Goal: Transaction & Acquisition: Book appointment/travel/reservation

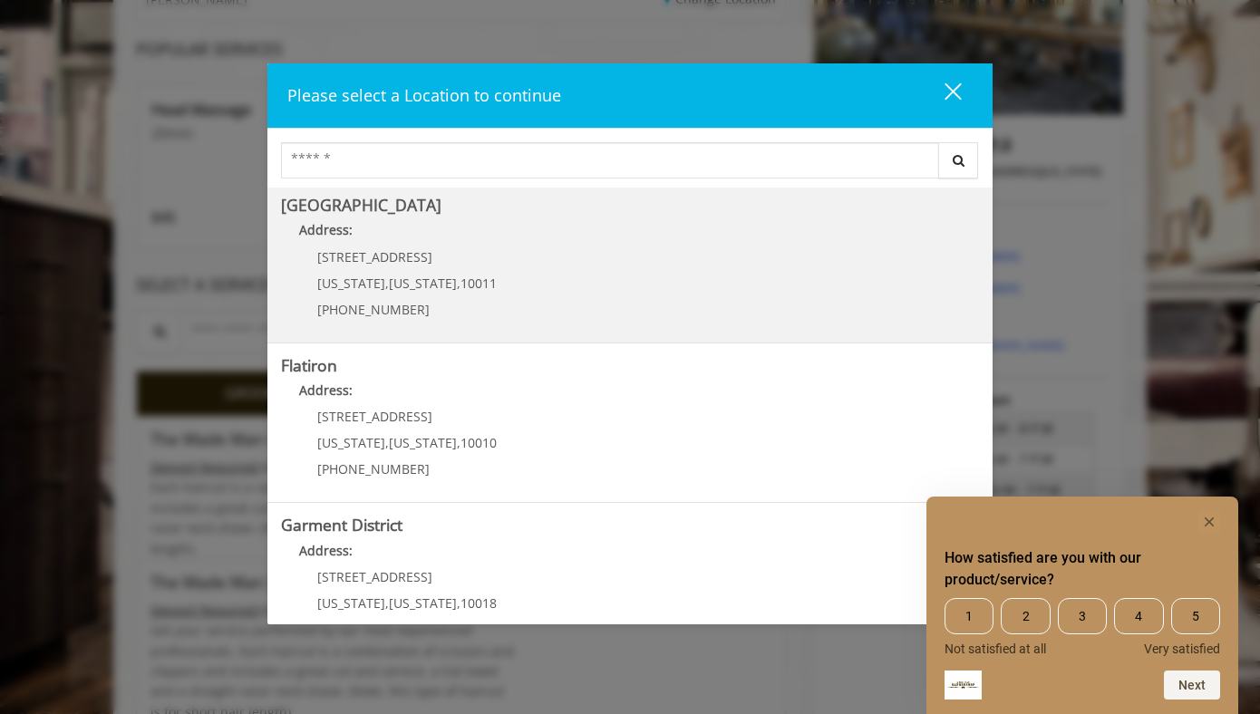
scroll to position [163, 0]
click at [425, 304] on p "[PHONE_NUMBER]" at bounding box center [406, 311] width 179 height 14
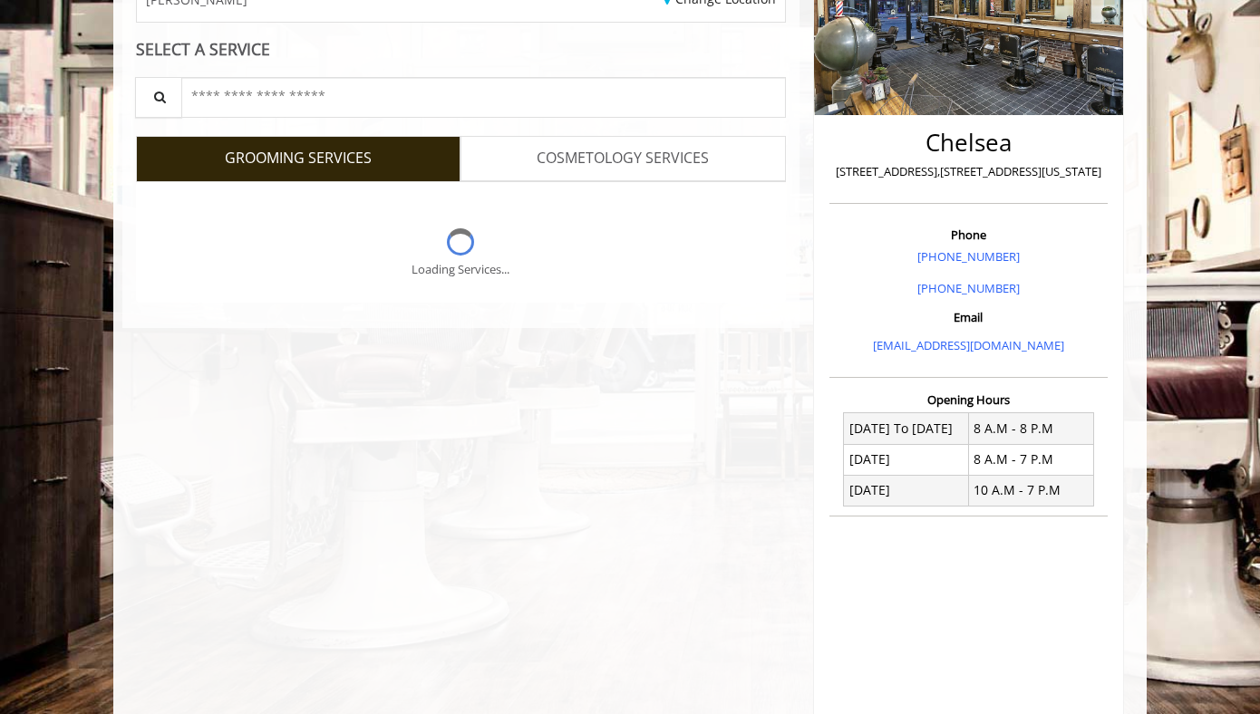
scroll to position [307, 0]
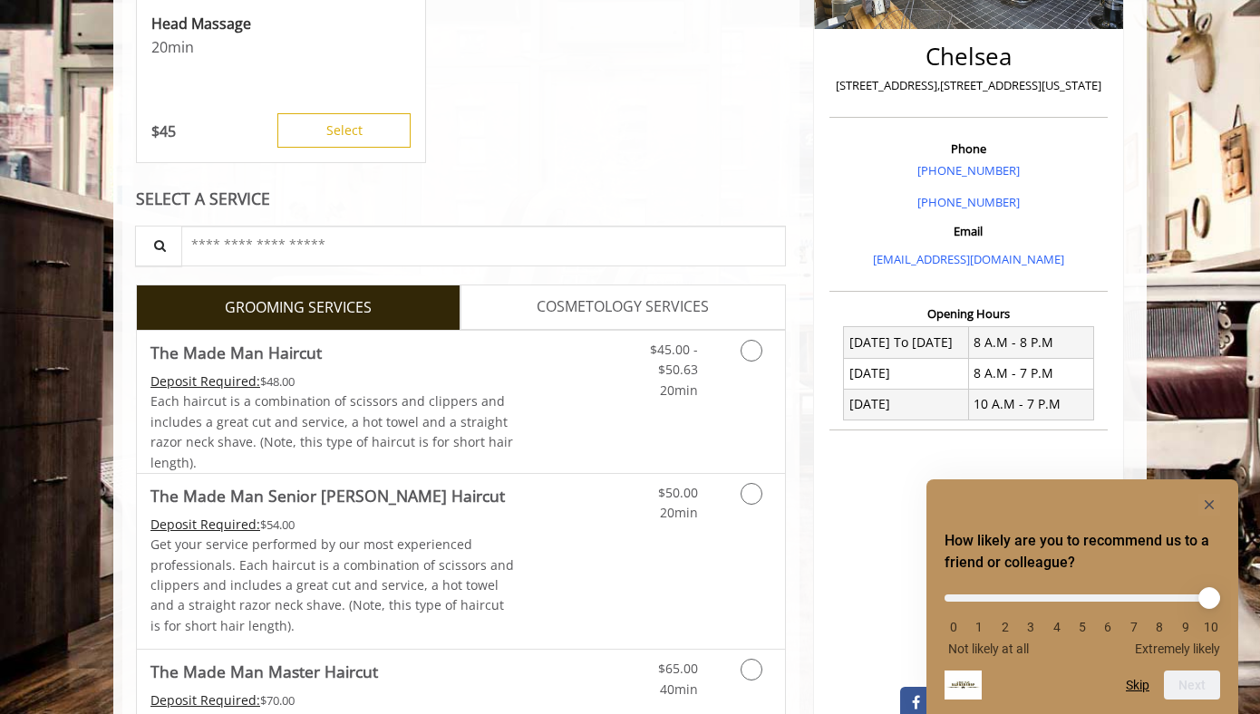
scroll to position [406, 0]
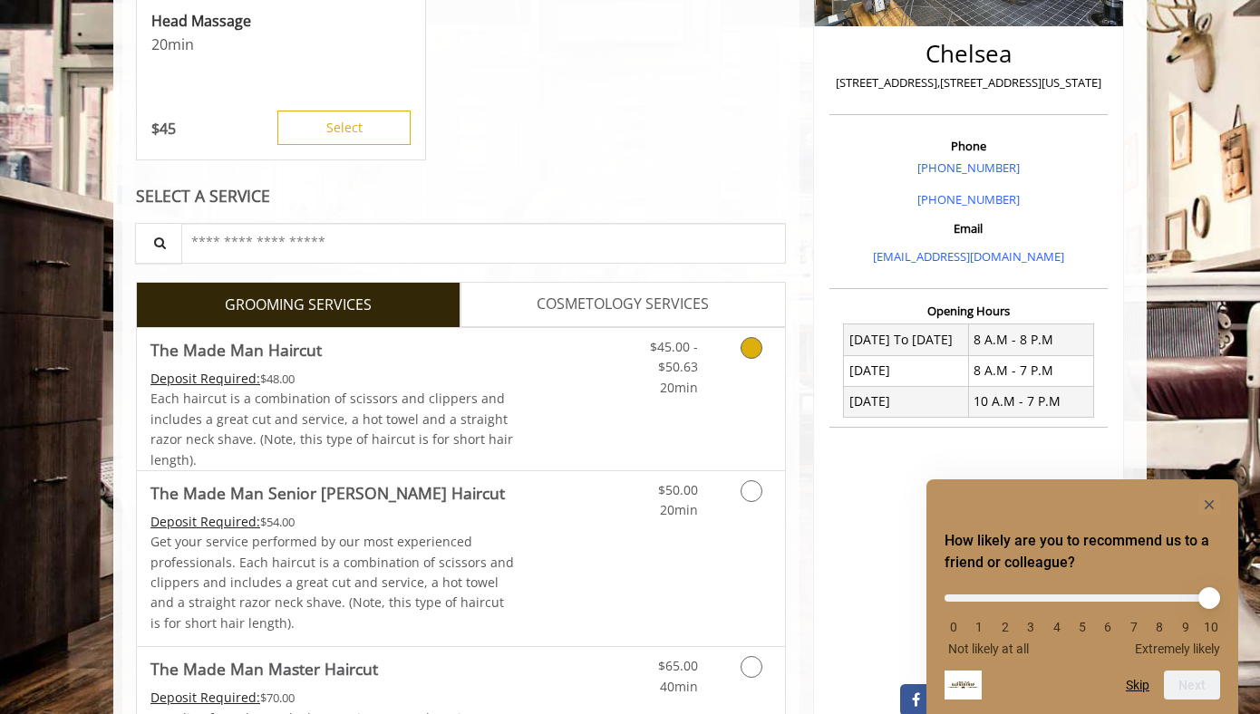
click at [752, 349] on icon "Grooming services" at bounding box center [752, 348] width 22 height 22
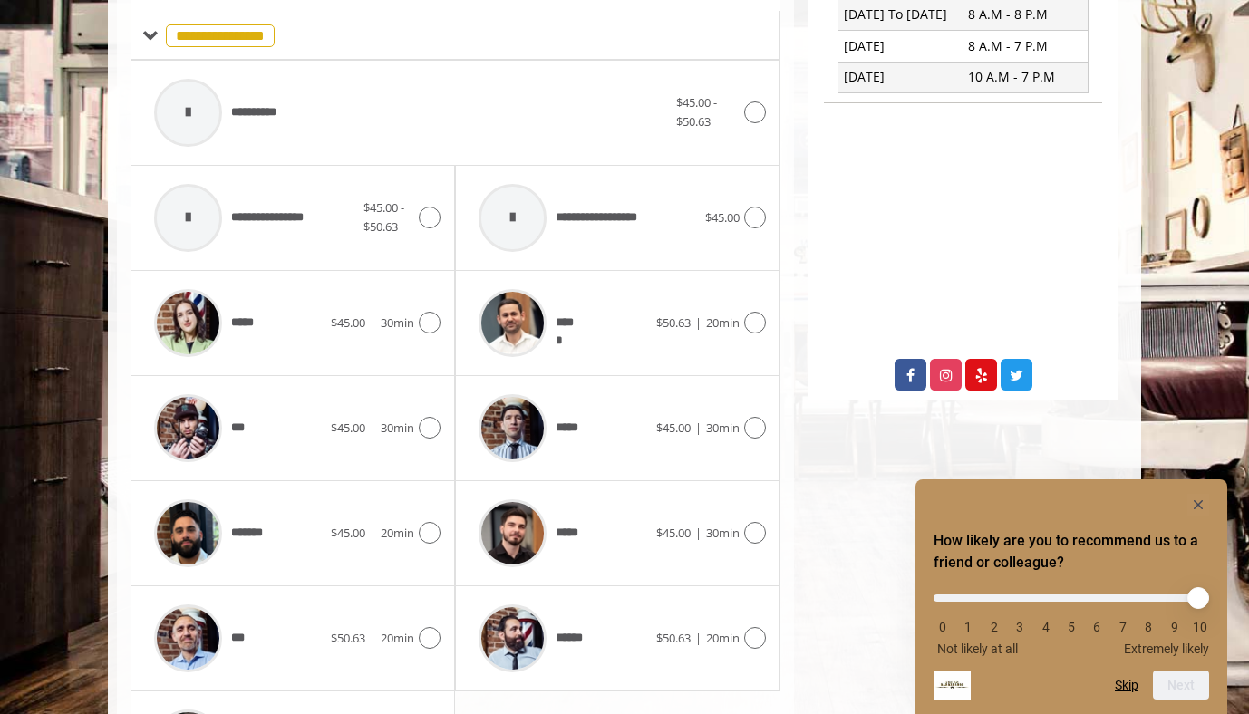
scroll to position [735, 0]
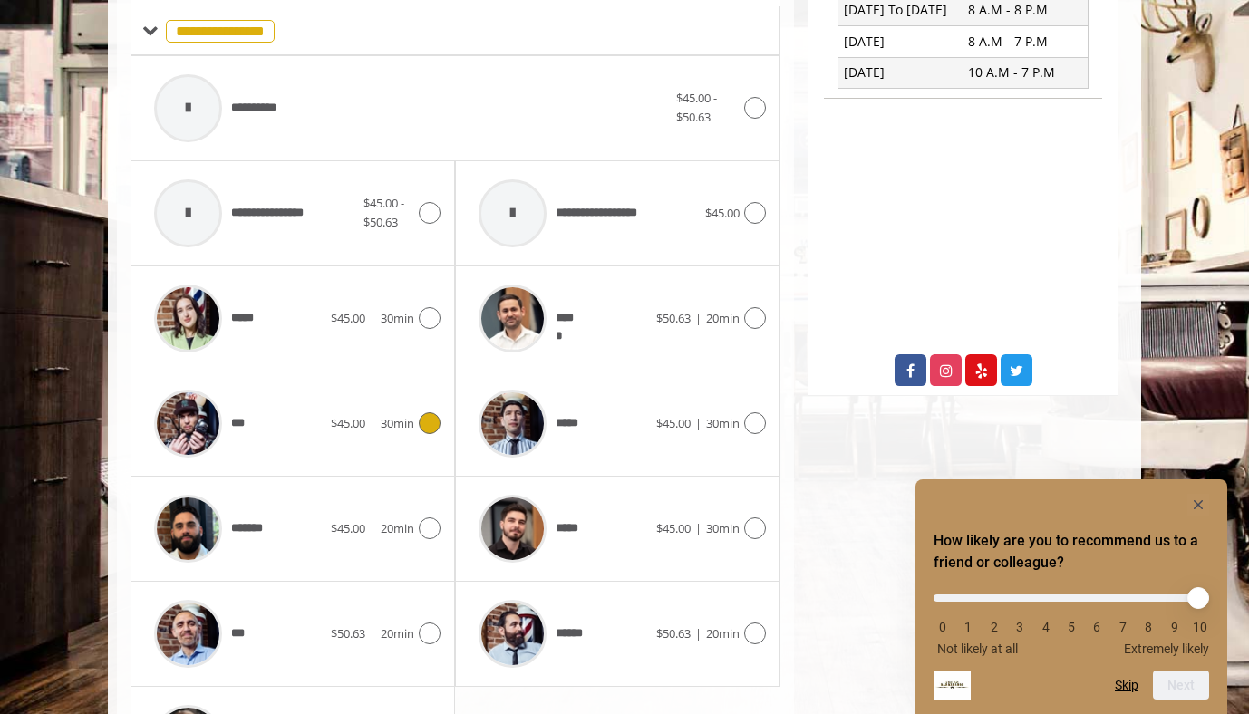
click at [431, 423] on icon at bounding box center [430, 423] width 22 height 22
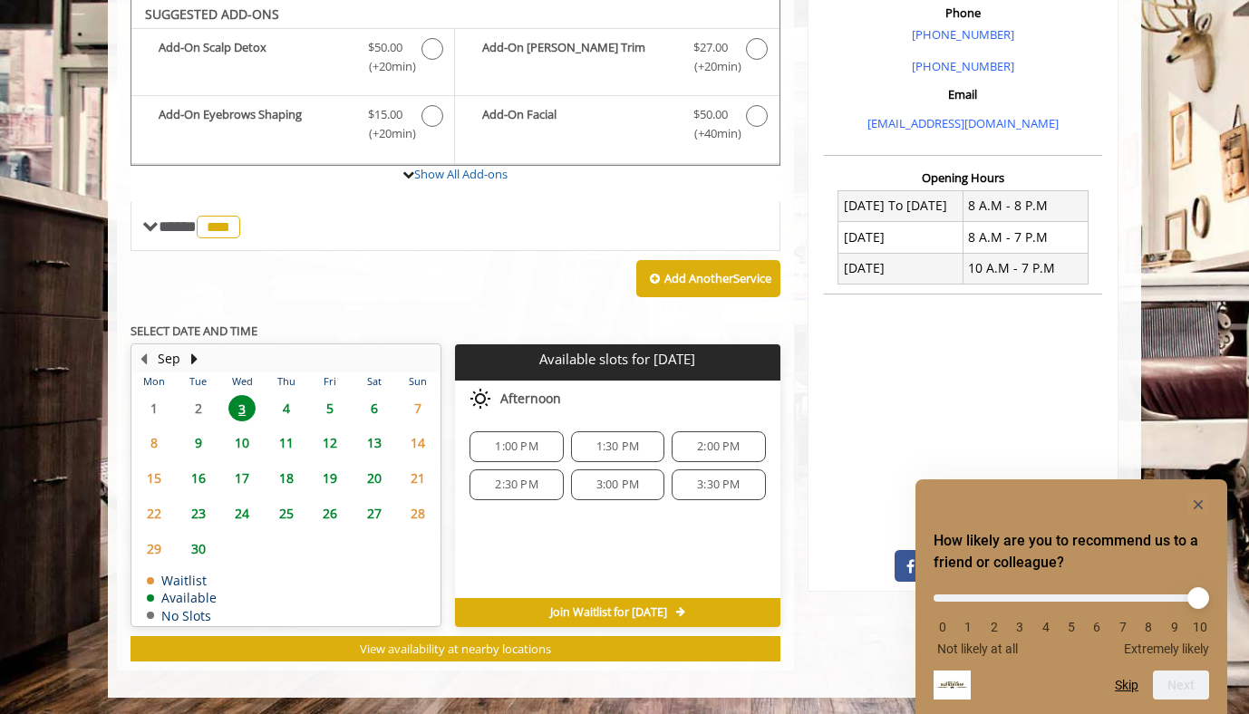
scroll to position [538, 0]
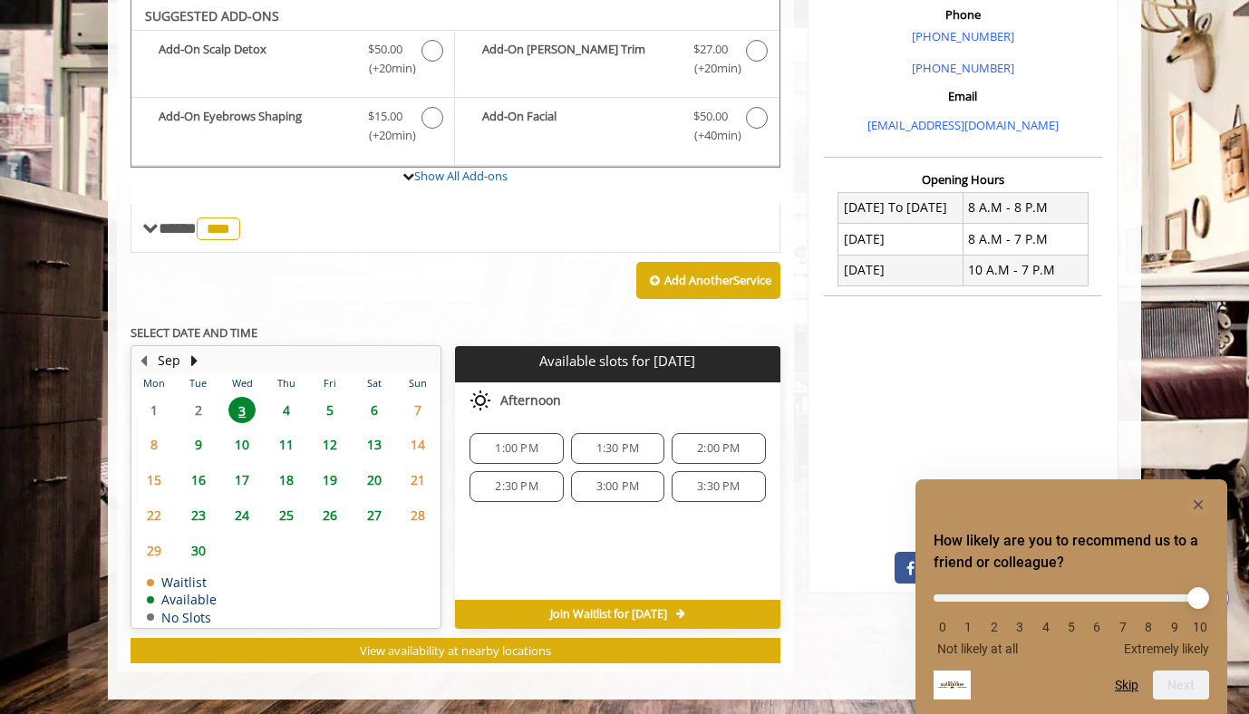
click at [627, 451] on span "1:30 PM" at bounding box center [618, 448] width 43 height 15
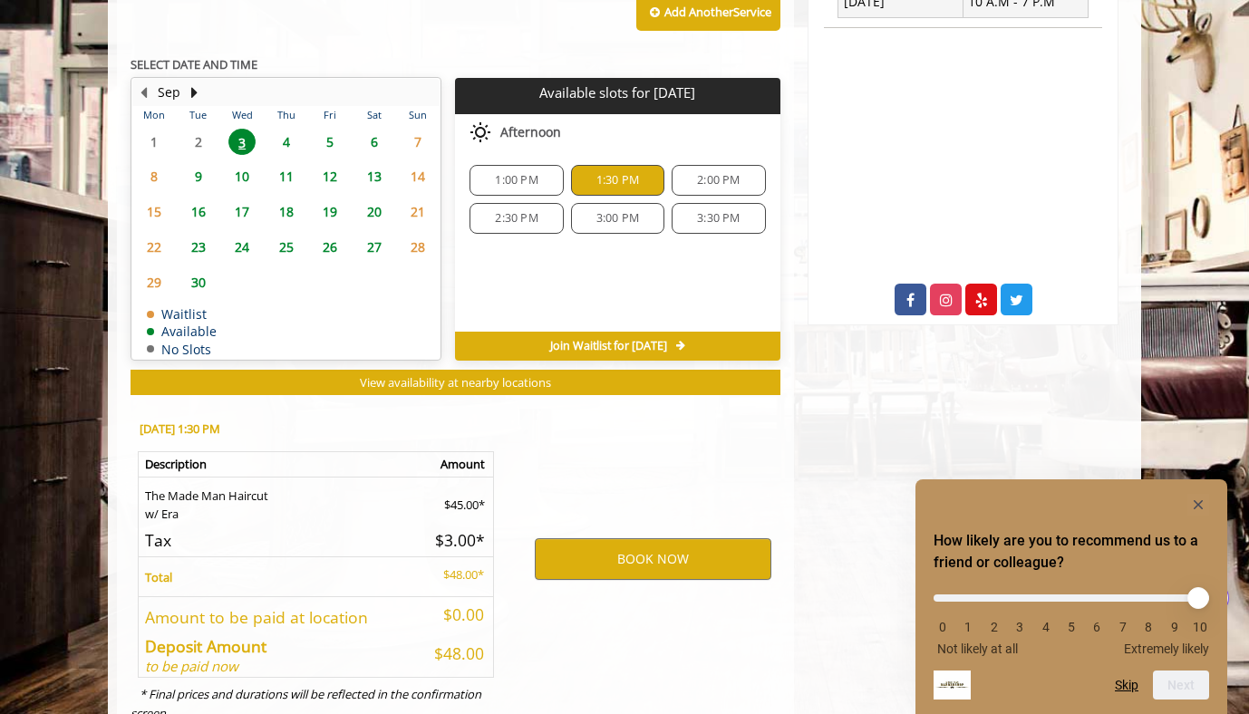
scroll to position [868, 0]
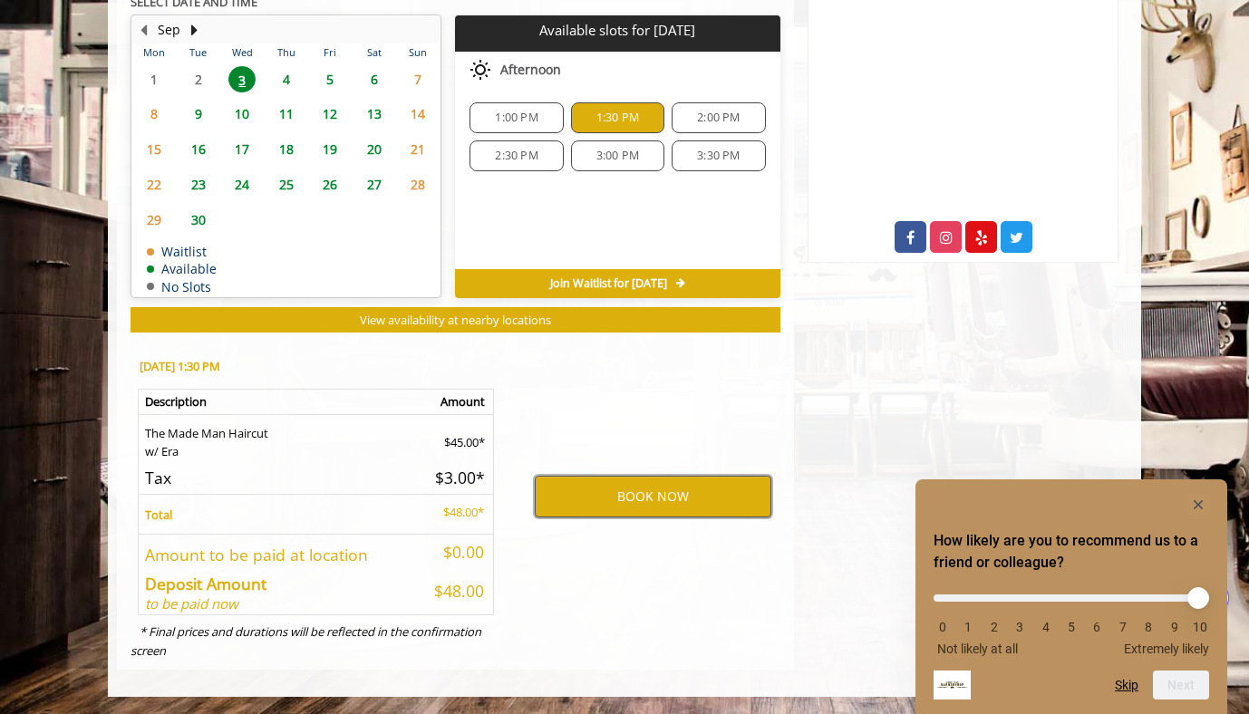
click at [638, 499] on button "BOOK NOW" at bounding box center [653, 497] width 237 height 42
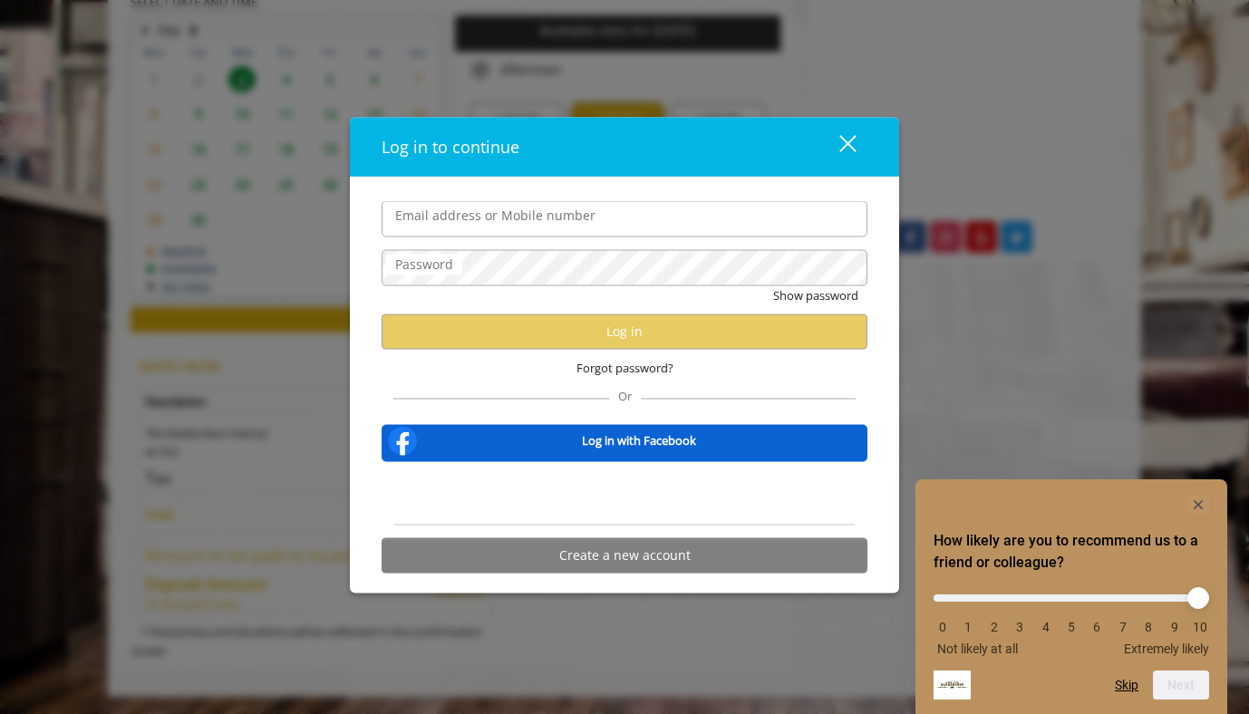
scroll to position [815, 0]
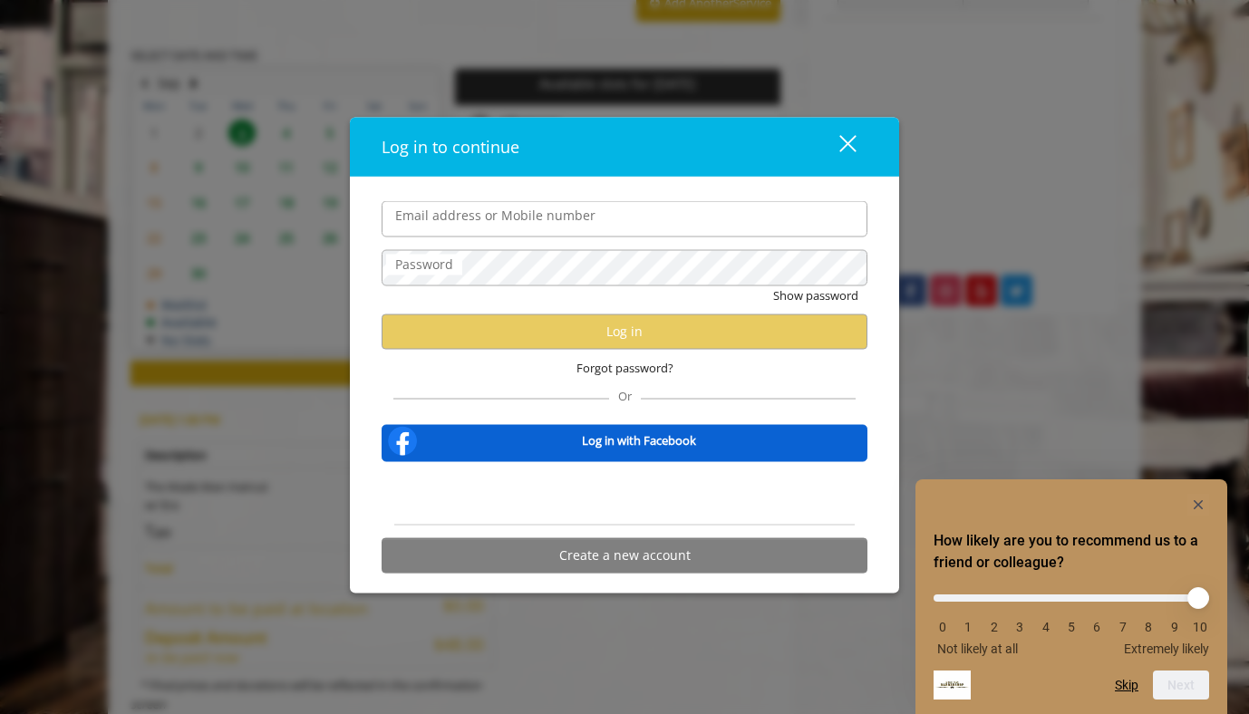
click at [435, 218] on input "Email address or Mobile number" at bounding box center [625, 219] width 486 height 36
click at [598, 227] on input "**********" at bounding box center [625, 219] width 486 height 36
drag, startPoint x: 595, startPoint y: 225, endPoint x: 374, endPoint y: 223, distance: 220.3
click at [374, 223] on div "**********" at bounding box center [624, 392] width 513 height 382
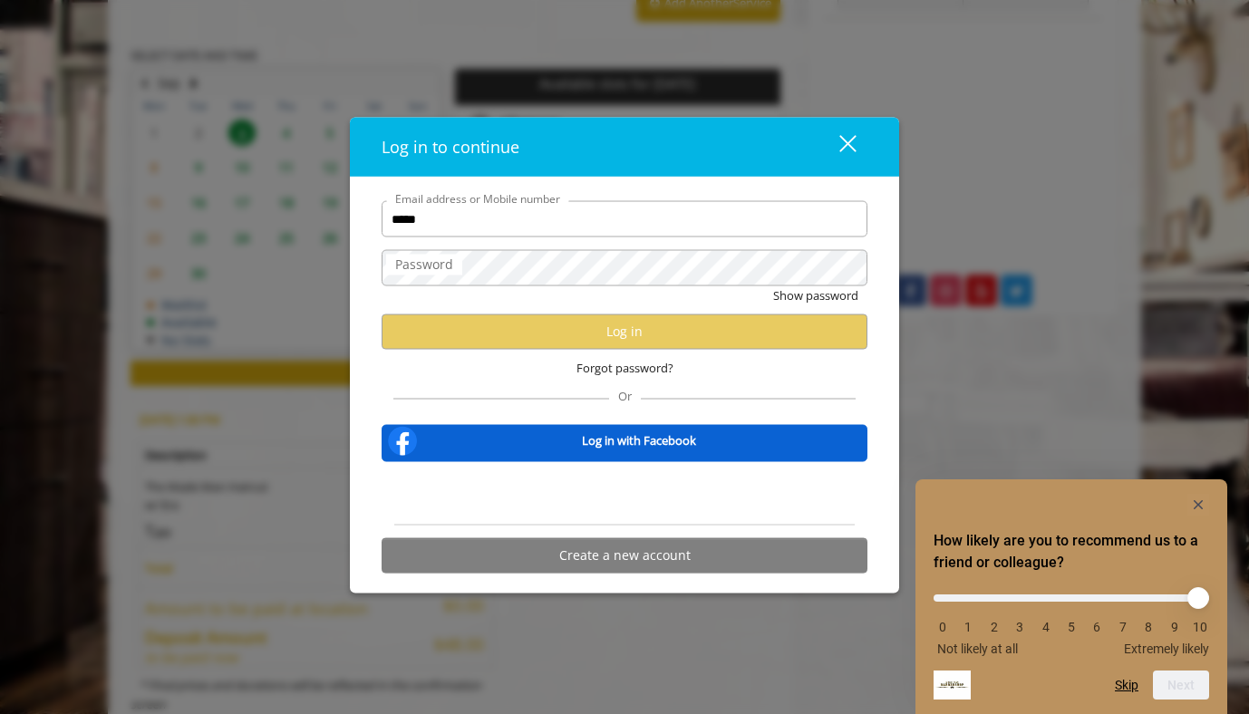
type input "**********"
click at [817, 296] on button "Show password" at bounding box center [815, 295] width 85 height 19
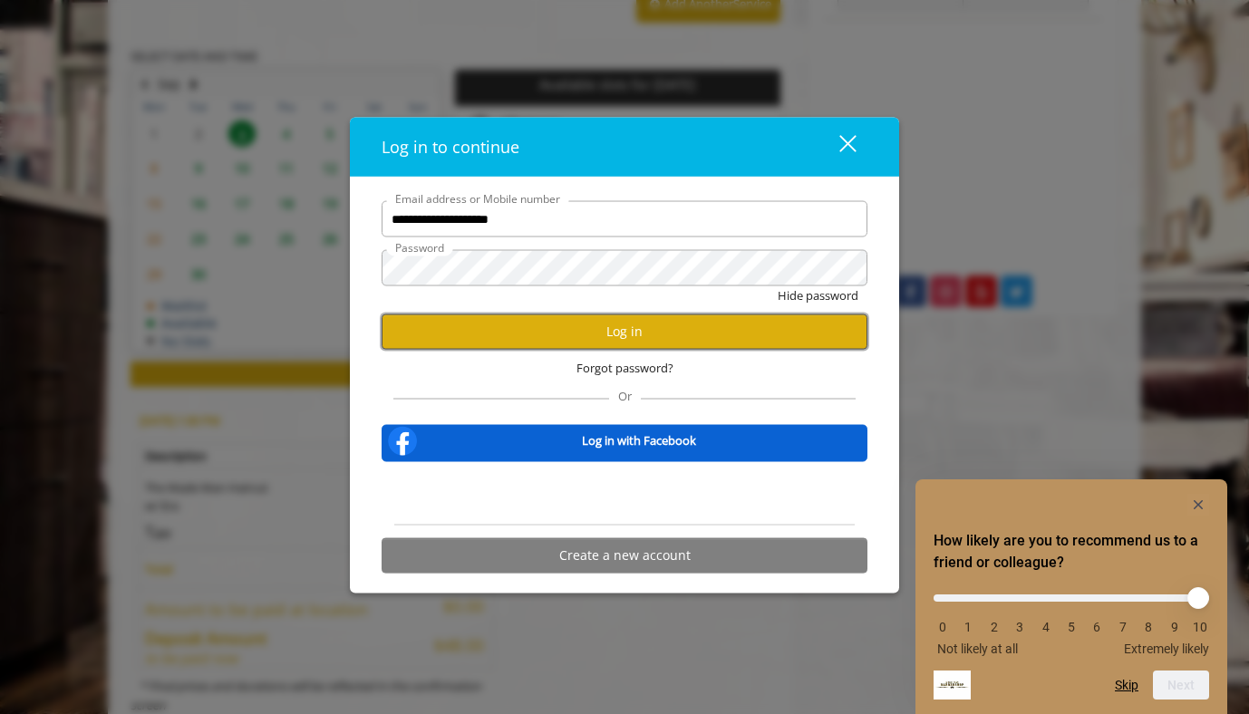
click at [553, 333] on button "Log in" at bounding box center [625, 332] width 486 height 35
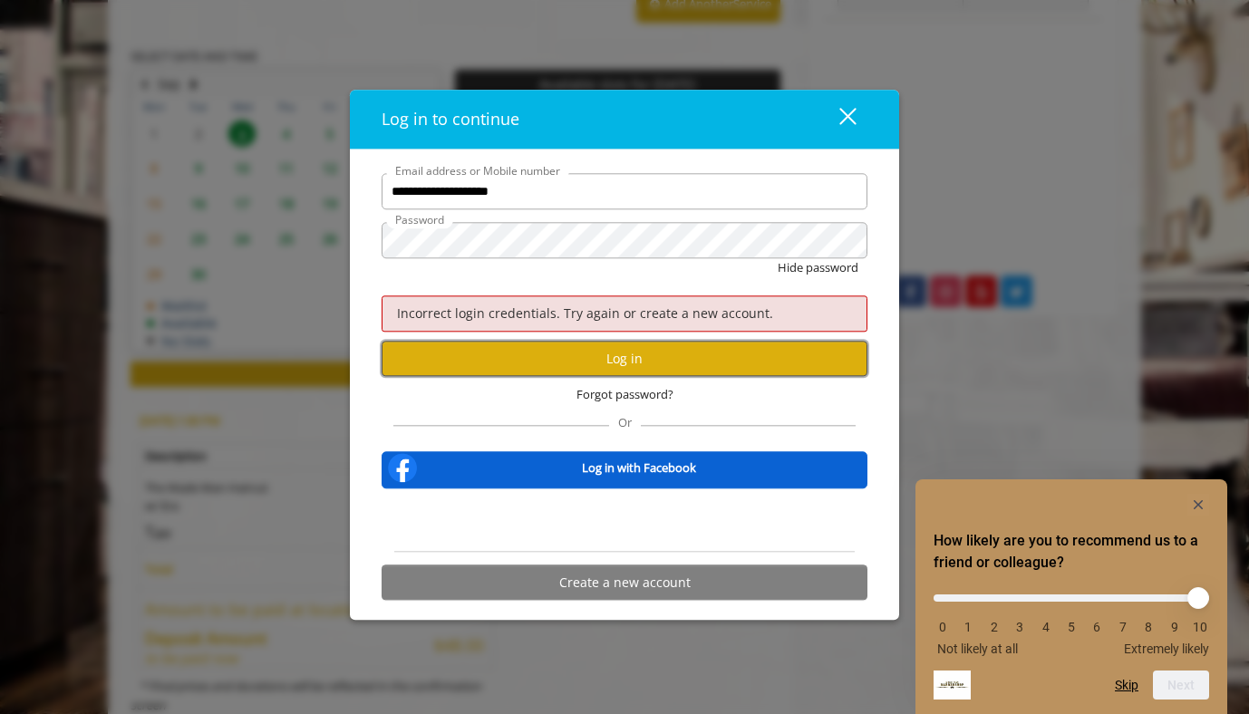
click at [607, 368] on button "Log in" at bounding box center [625, 359] width 486 height 35
click at [461, 363] on button "Log in" at bounding box center [625, 359] width 486 height 35
click at [597, 396] on span "Forgot password?" at bounding box center [625, 395] width 97 height 19
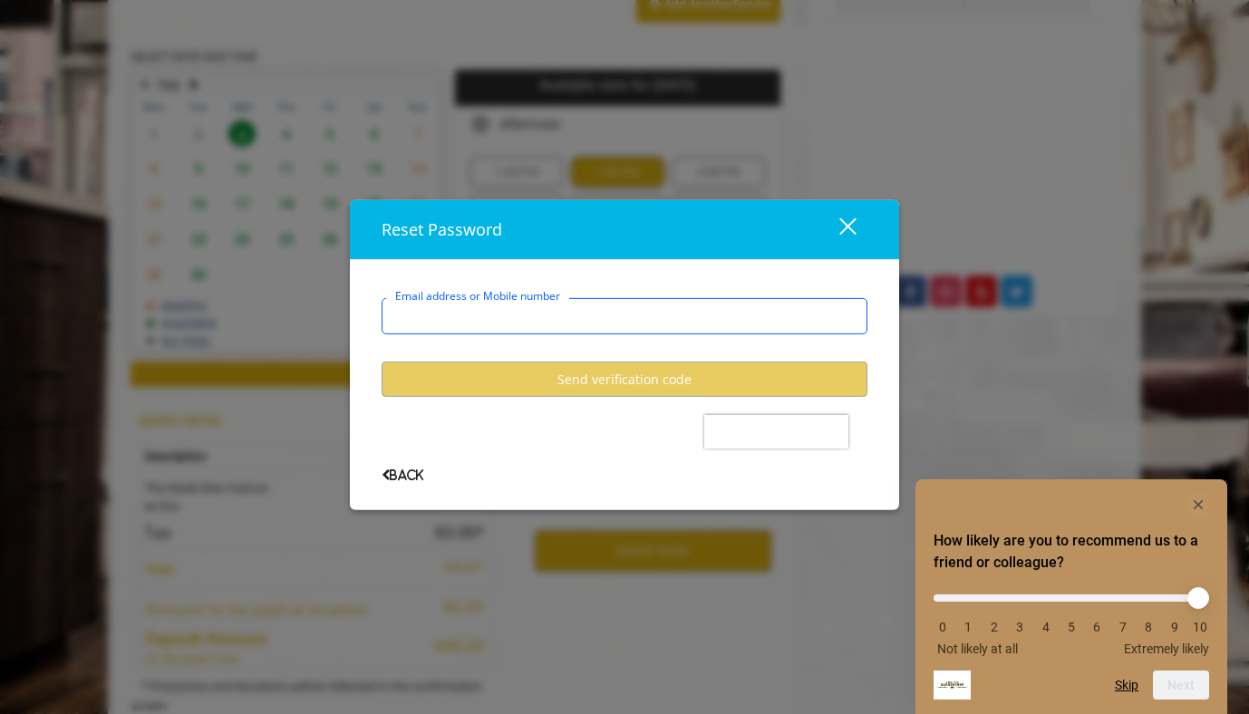
click at [426, 315] on input "Email address or Mobile number" at bounding box center [625, 316] width 486 height 36
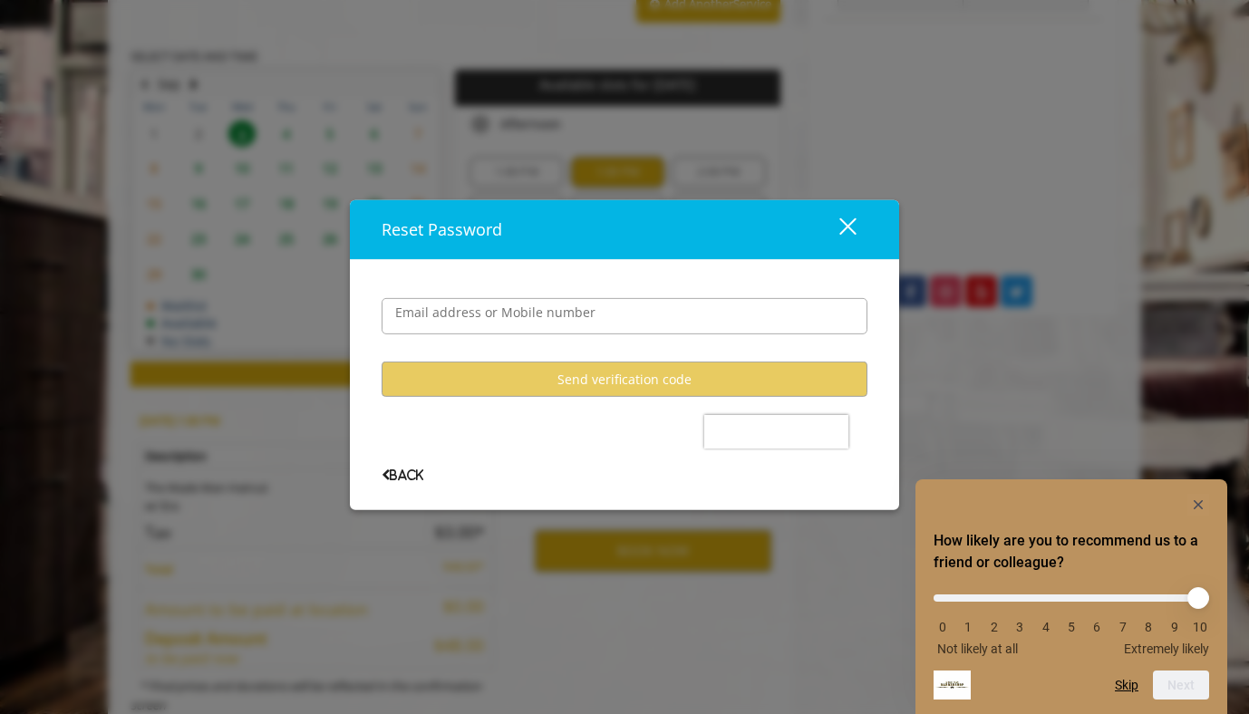
click at [839, 221] on div "close" at bounding box center [837, 229] width 36 height 27
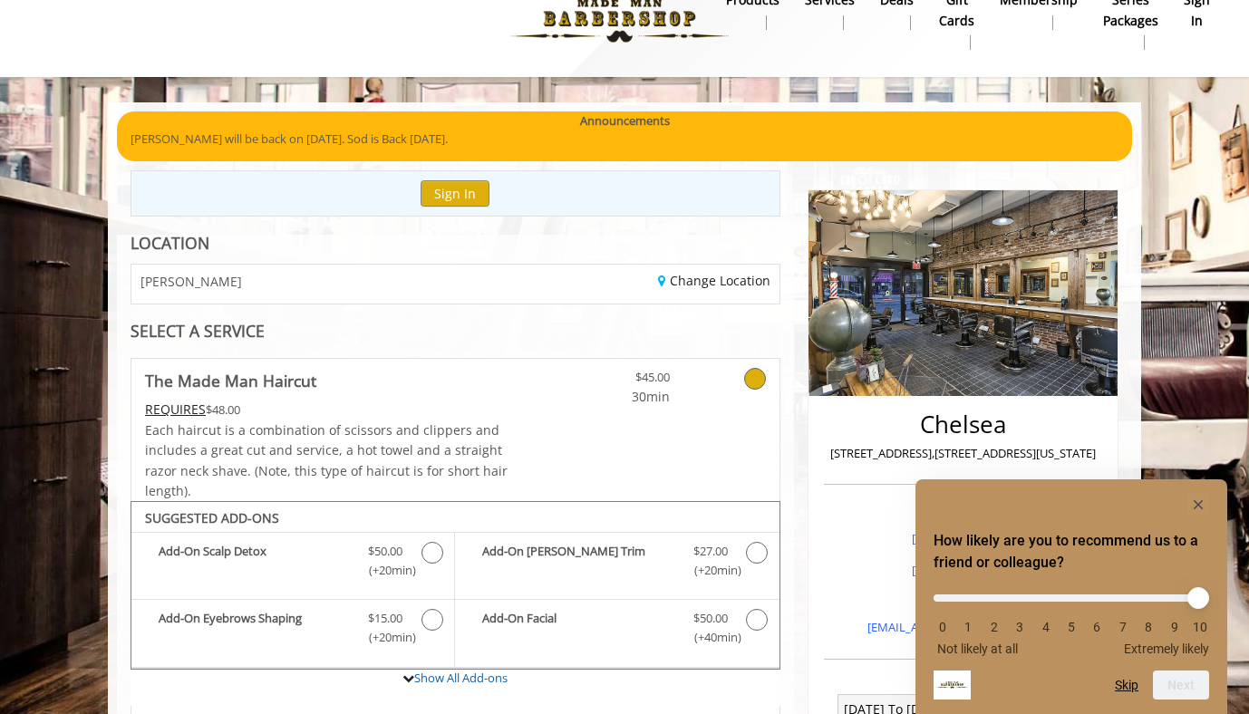
scroll to position [0, 0]
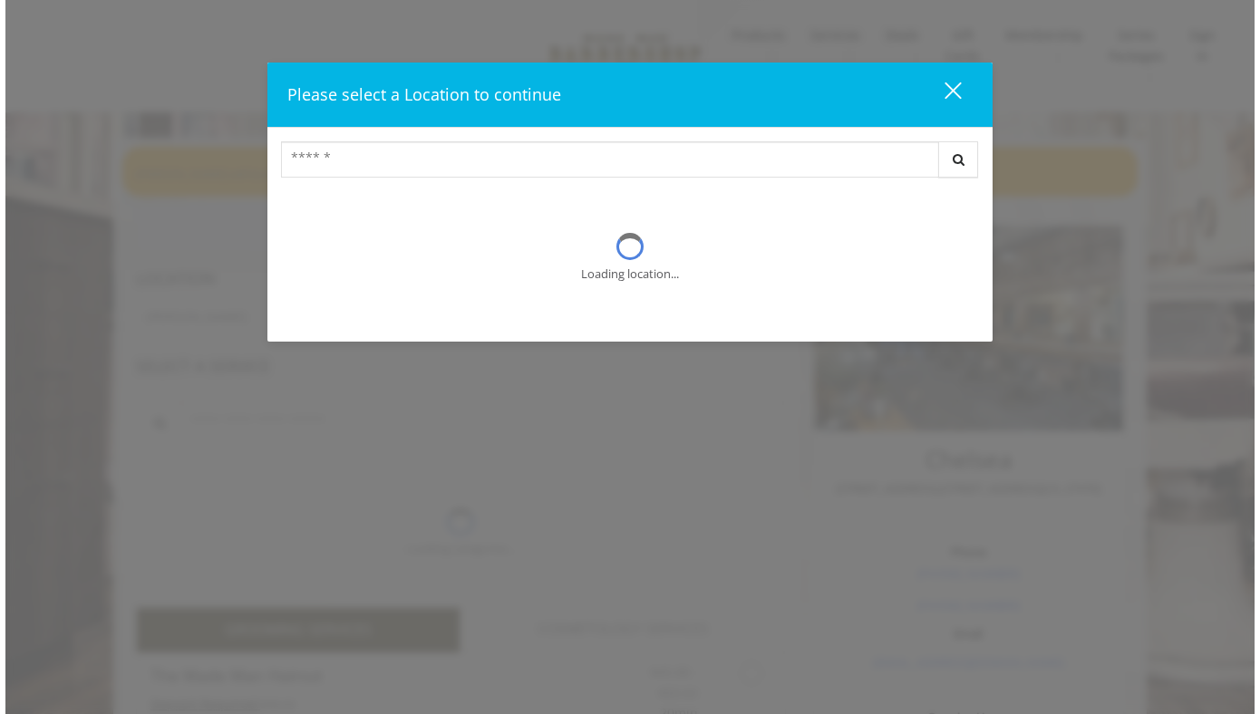
scroll to position [308, 0]
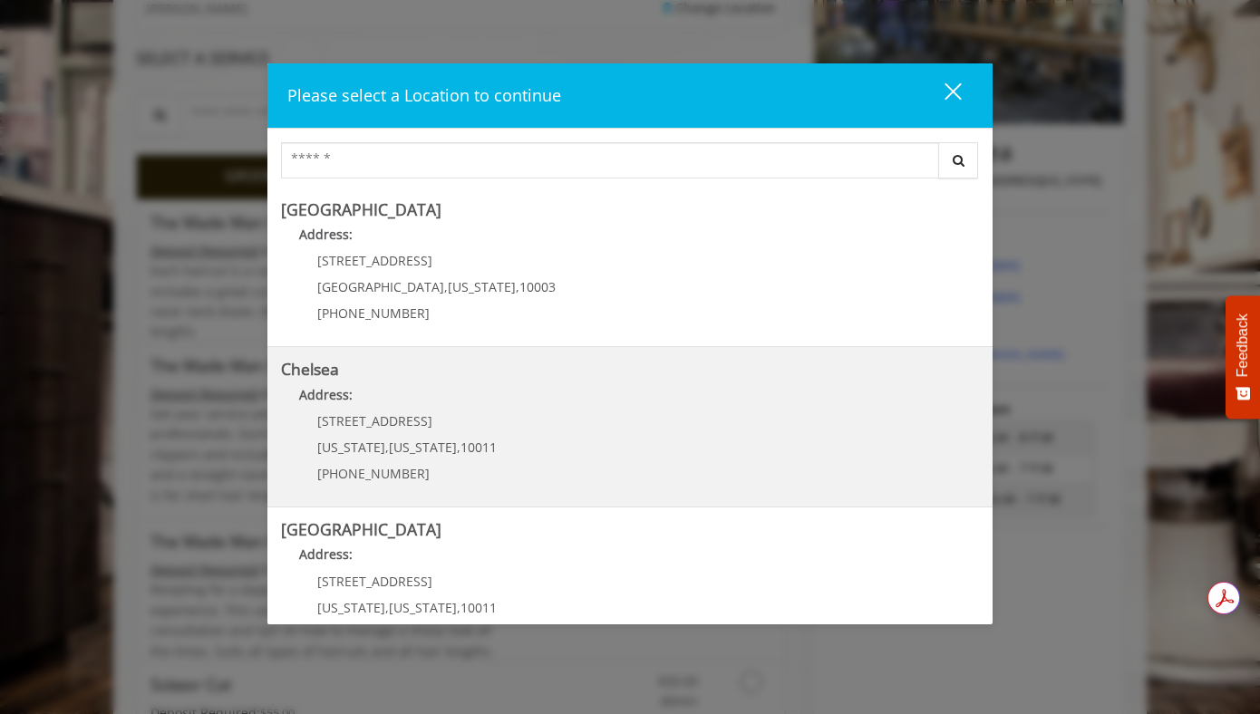
click at [456, 419] on p "169/170 W 23rd St" at bounding box center [406, 421] width 179 height 14
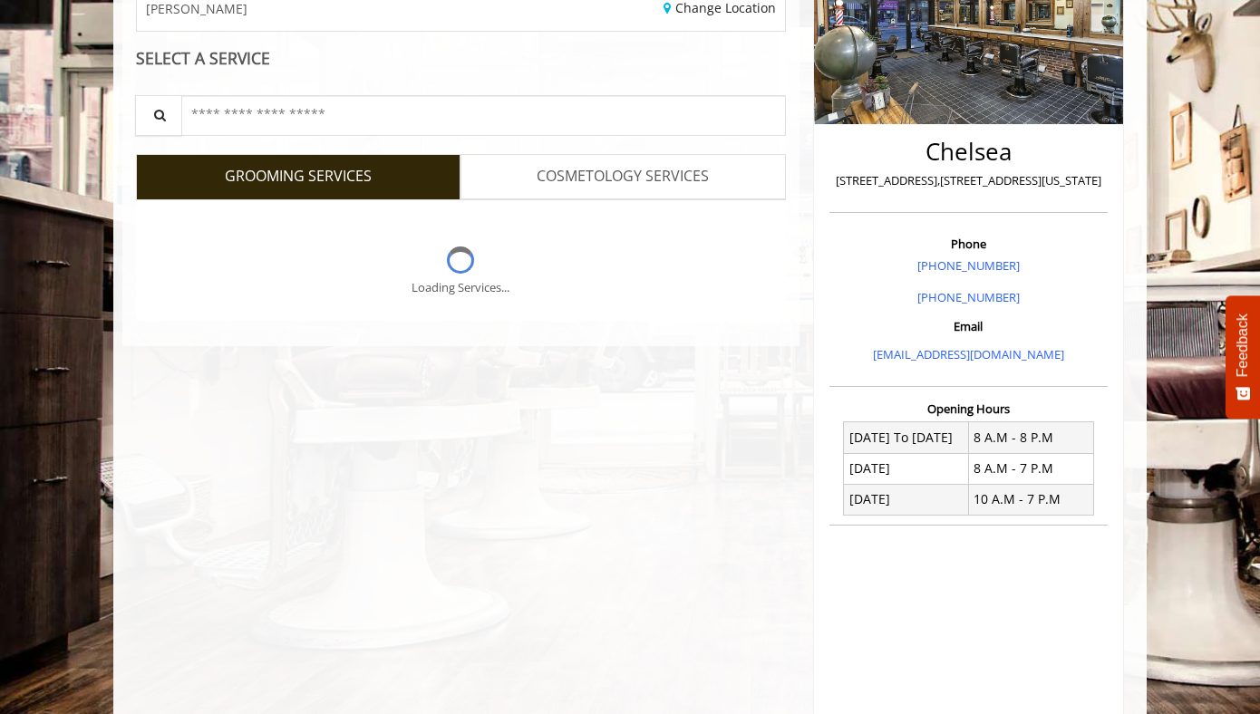
scroll to position [307, 0]
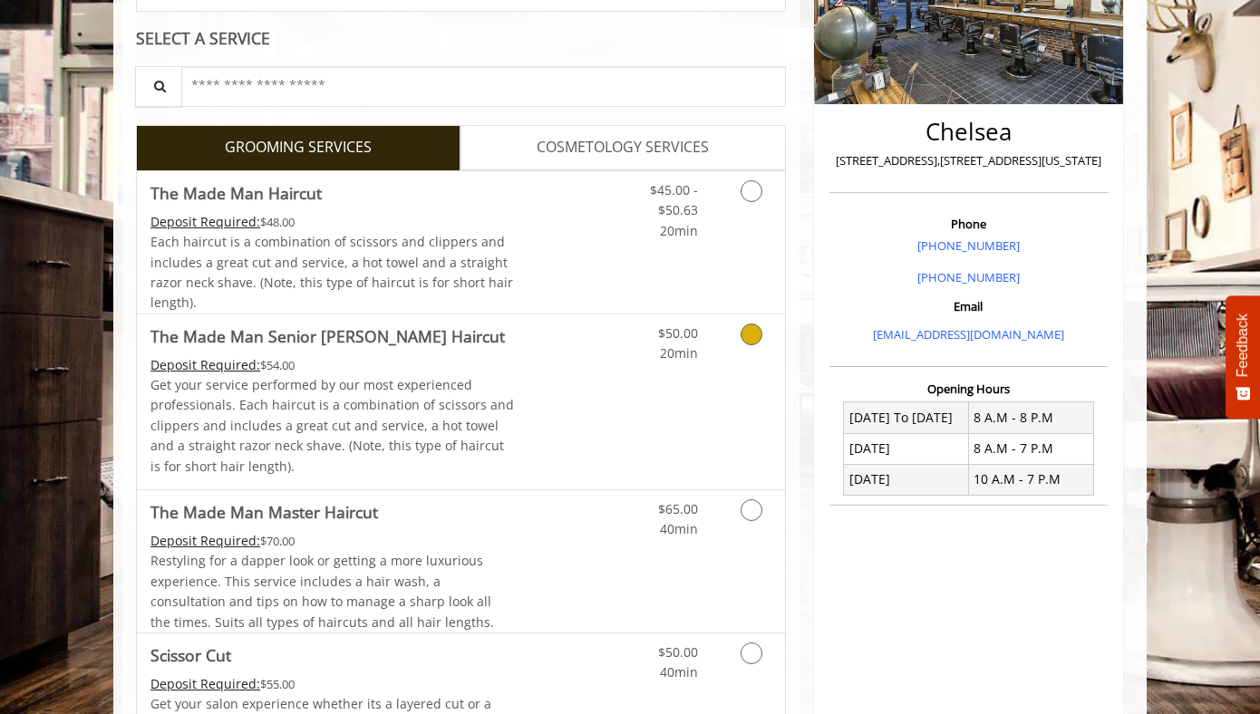
scroll to position [330, 0]
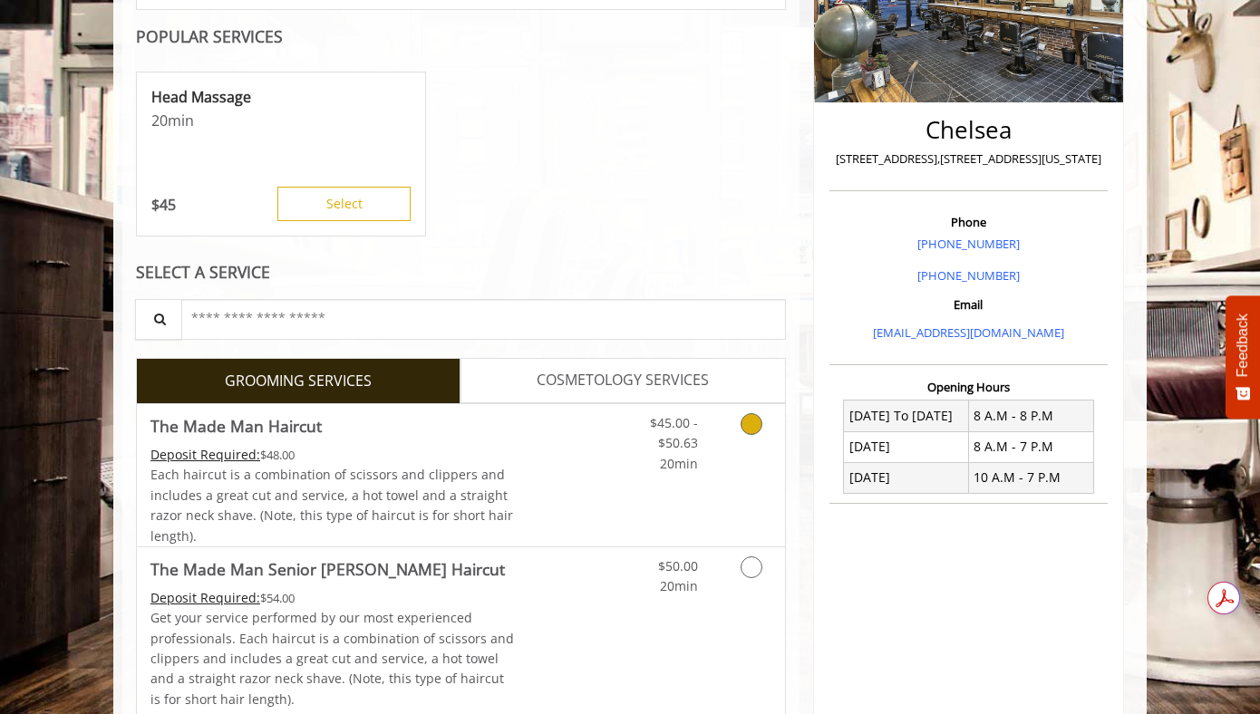
click at [752, 426] on icon "Grooming services" at bounding box center [752, 424] width 22 height 22
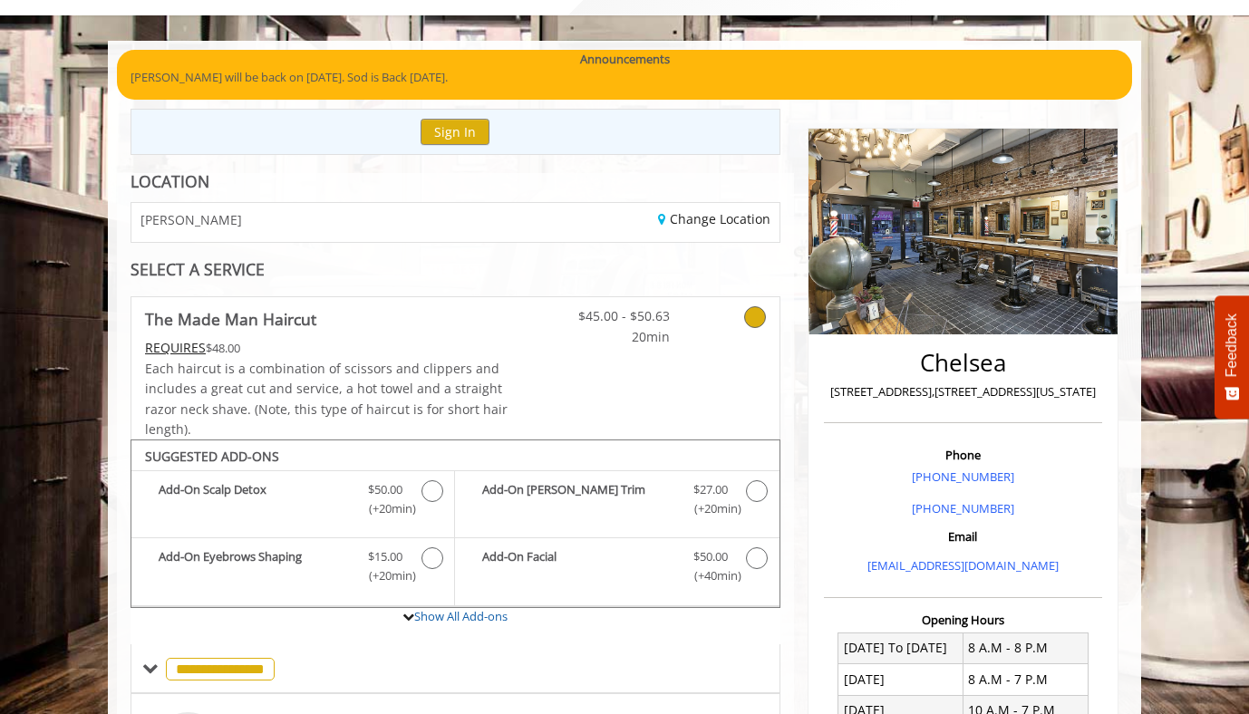
scroll to position [0, 0]
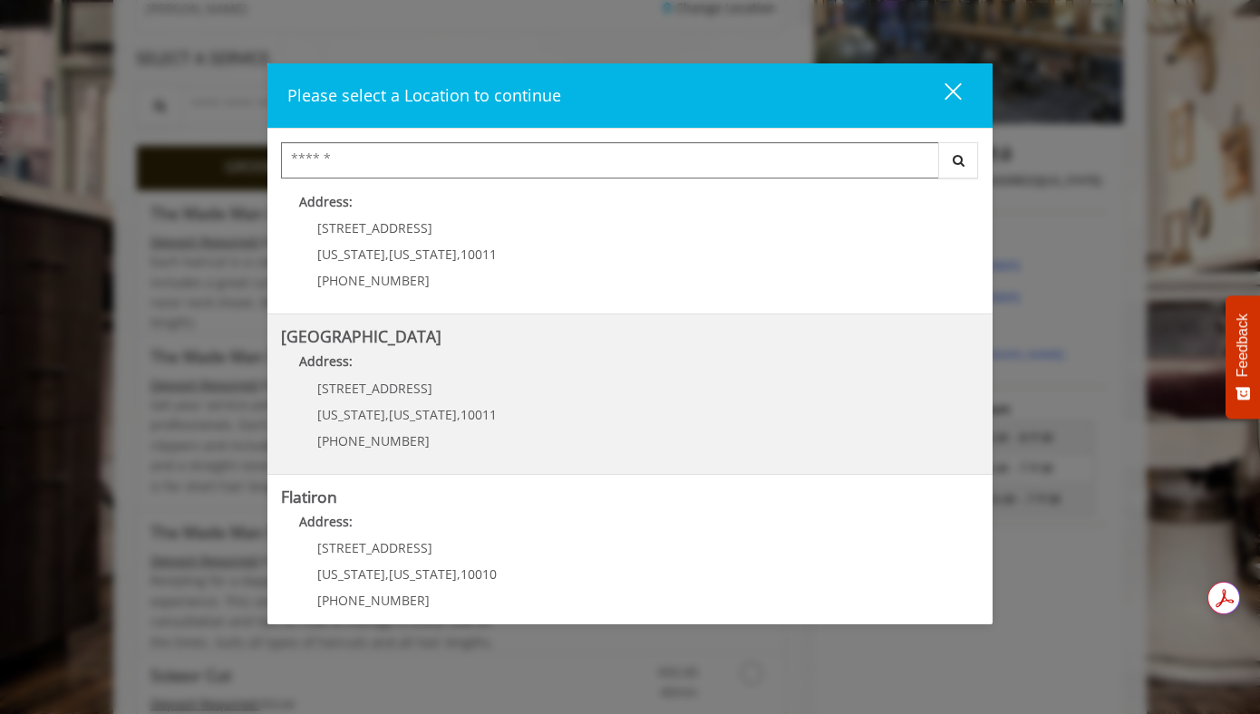
scroll to position [311, 0]
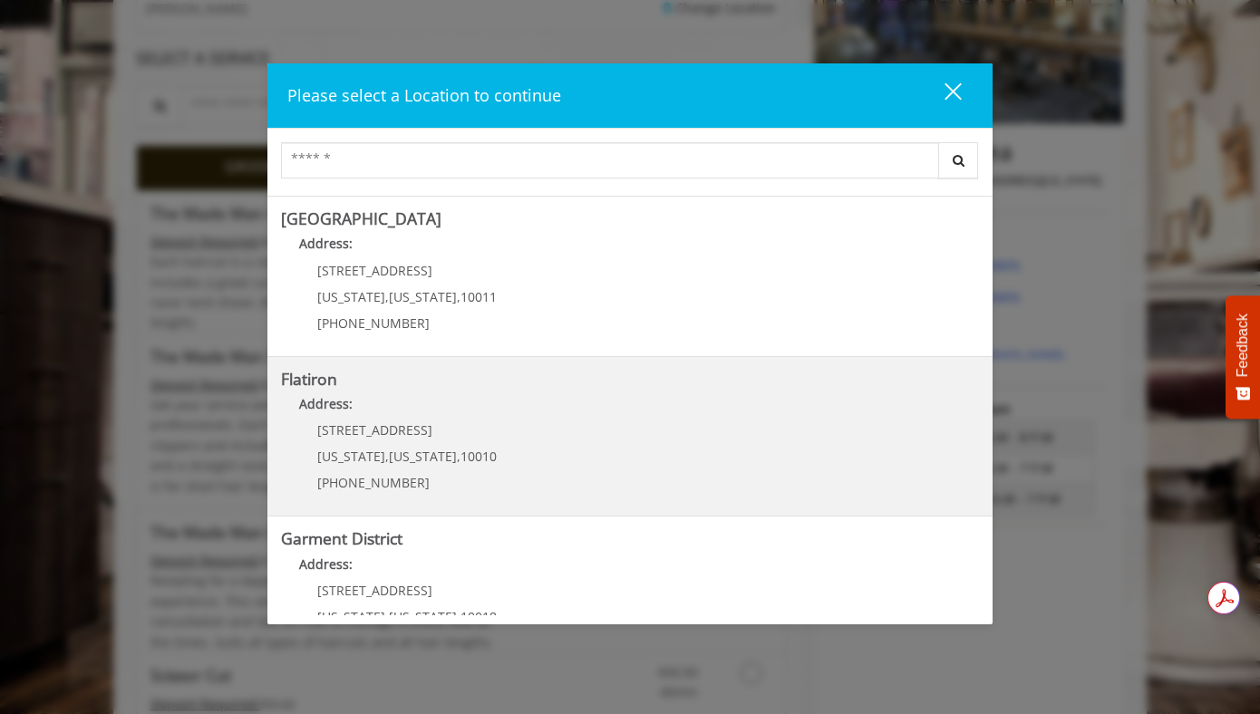
click at [408, 468] on div "10 E 23rd St New York , New York , 10010 (917) 475-1765" at bounding box center [393, 462] width 225 height 79
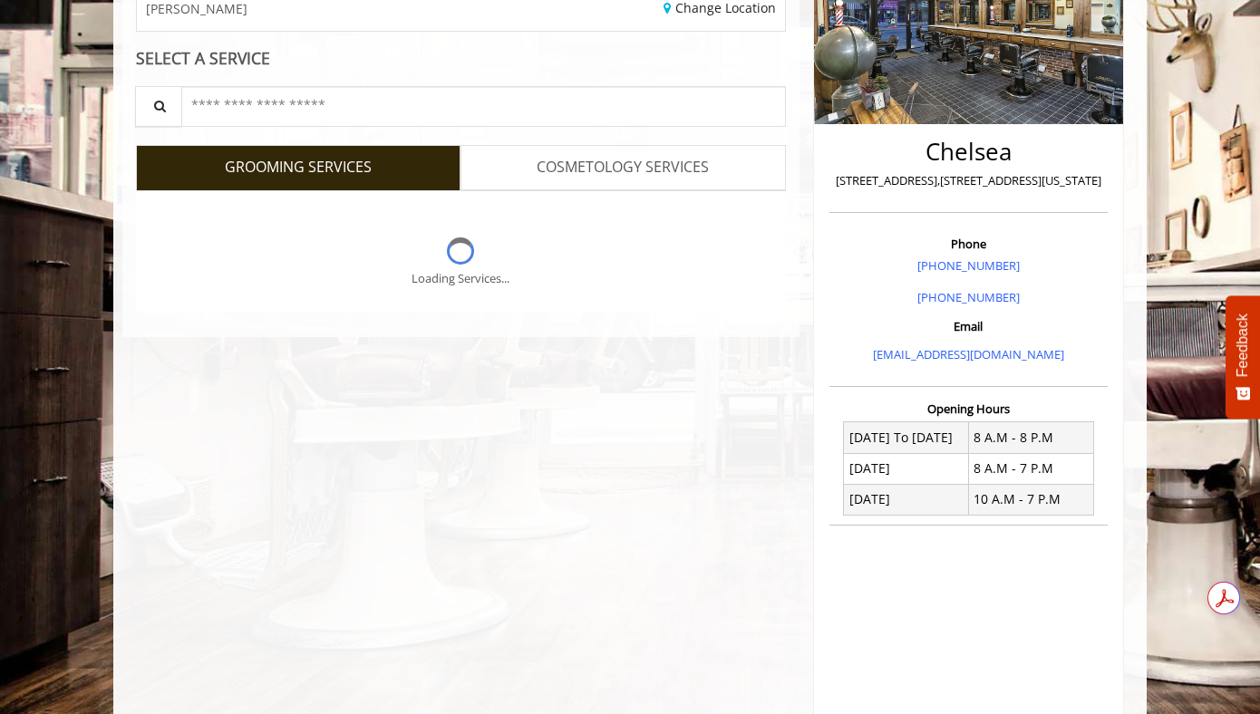
scroll to position [307, 0]
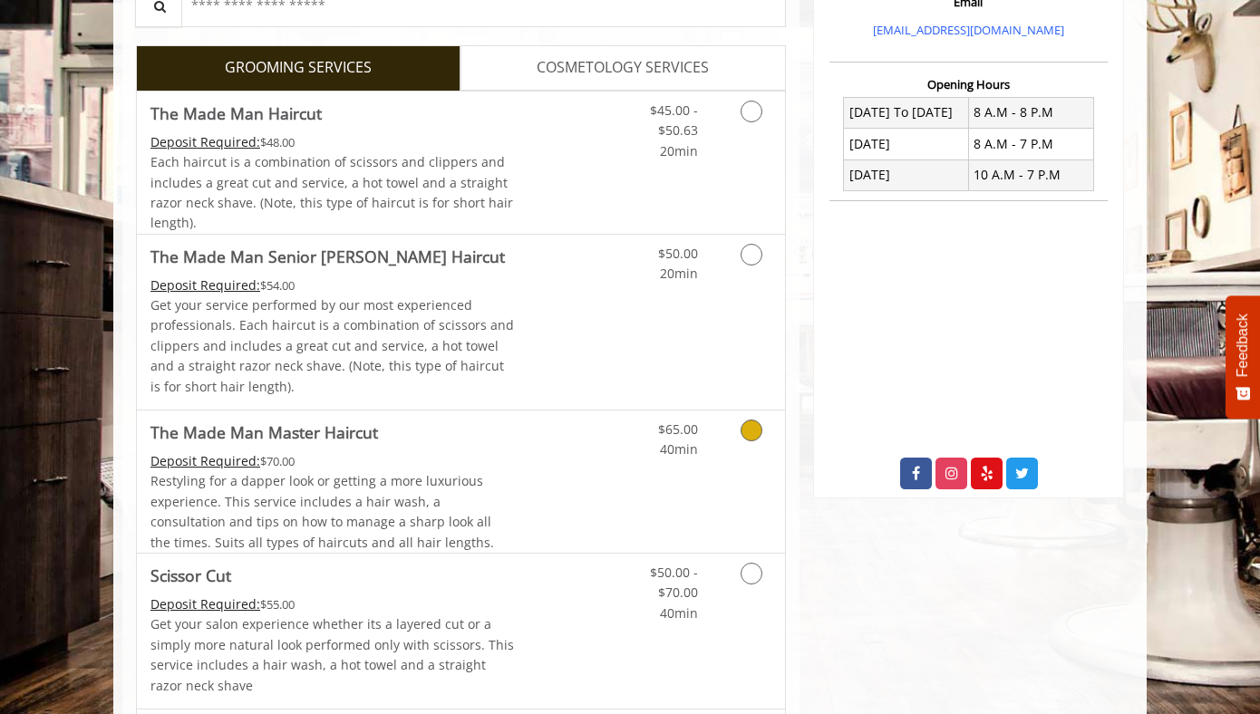
scroll to position [412, 0]
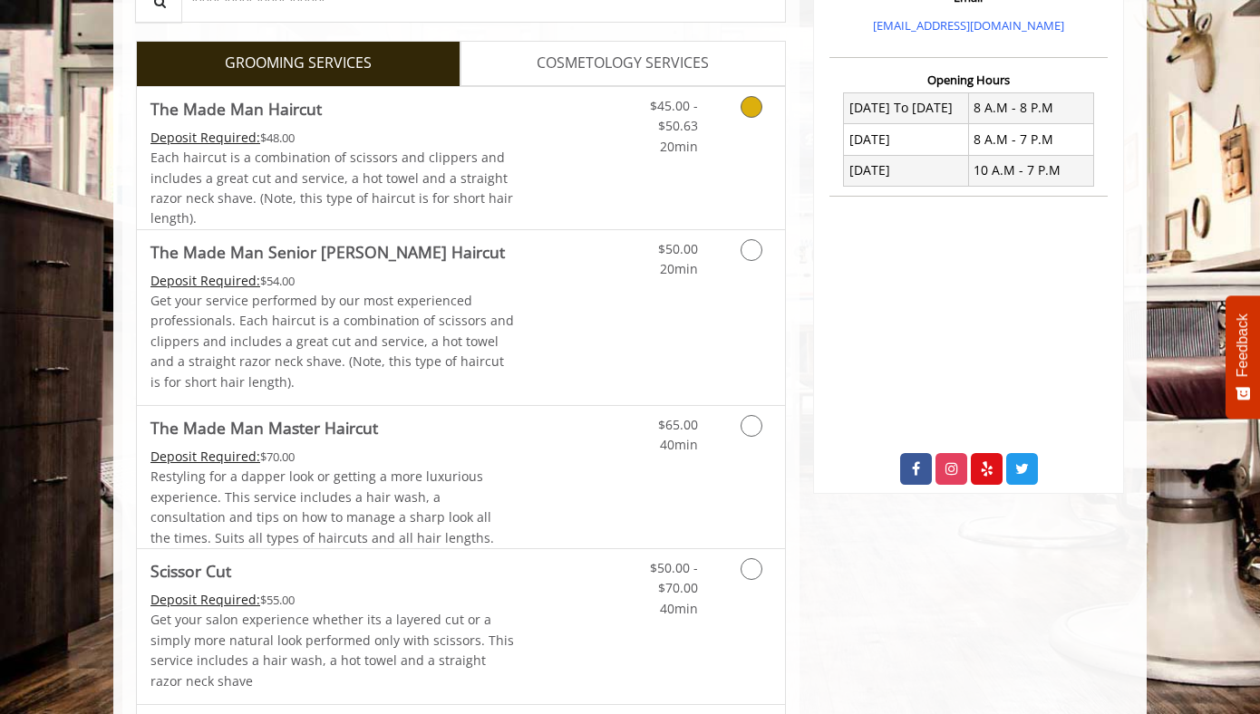
click at [751, 108] on icon "Grooming services" at bounding box center [752, 107] width 22 height 22
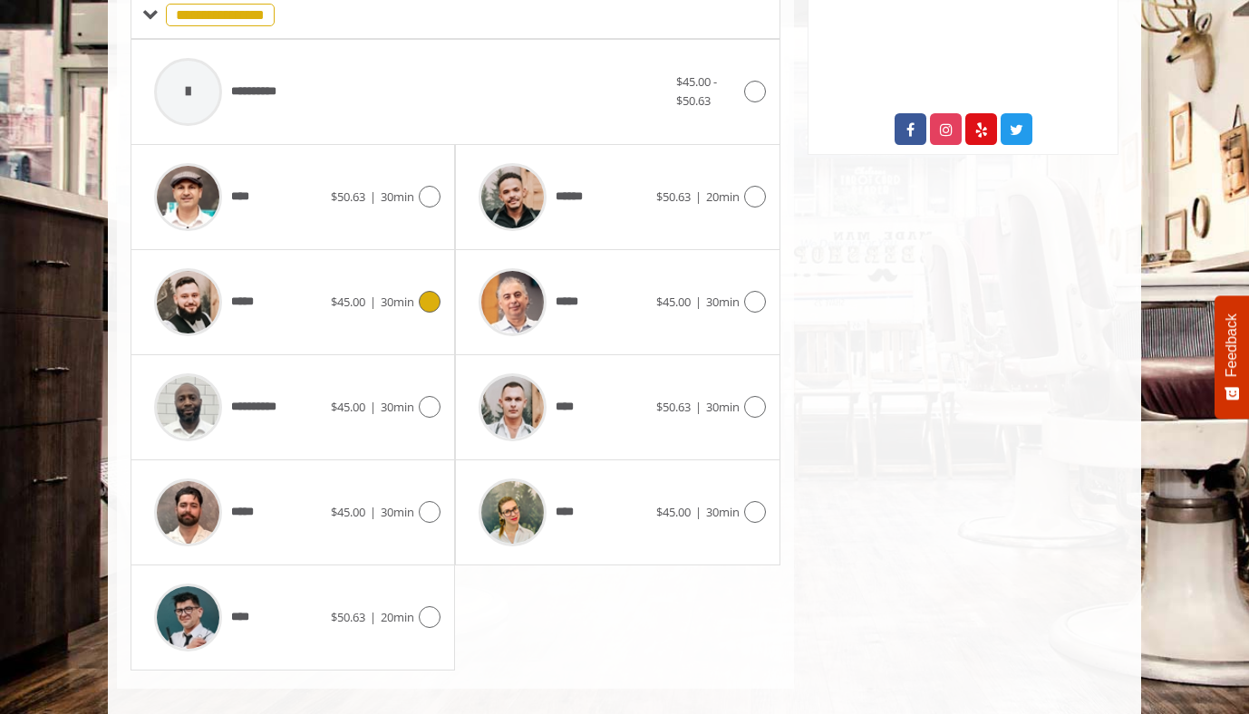
scroll to position [771, 0]
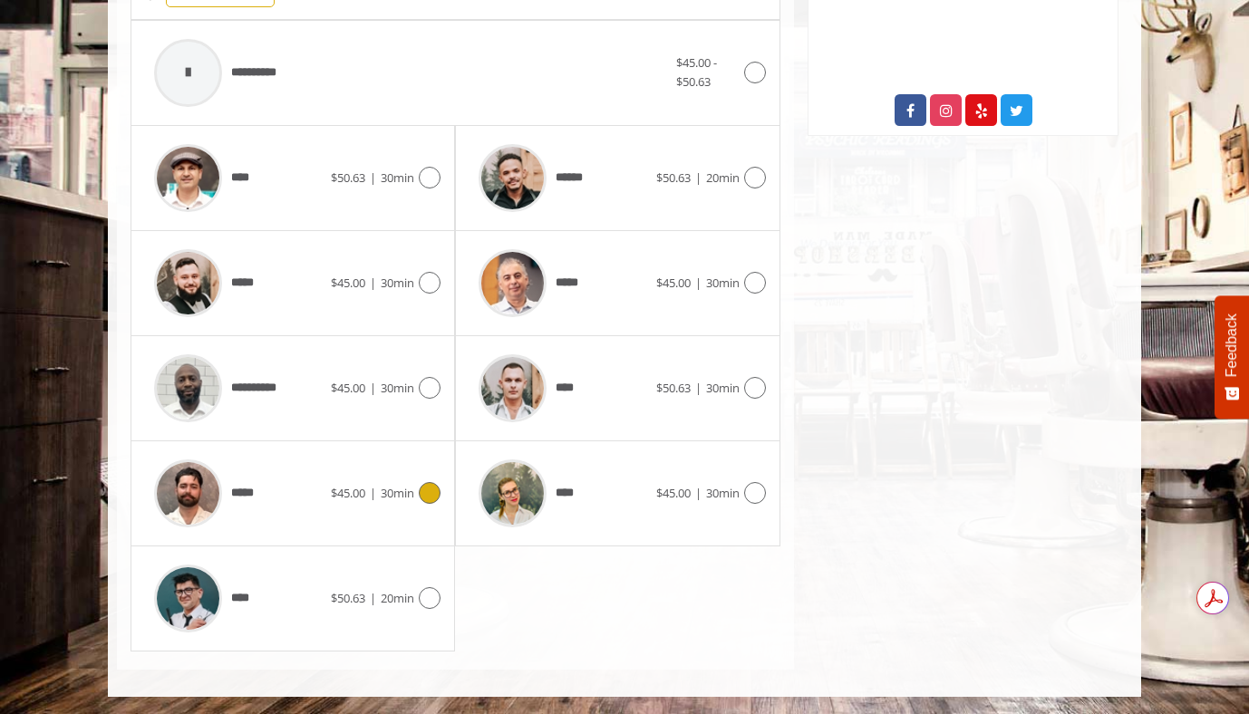
click at [432, 497] on icon at bounding box center [430, 493] width 22 height 22
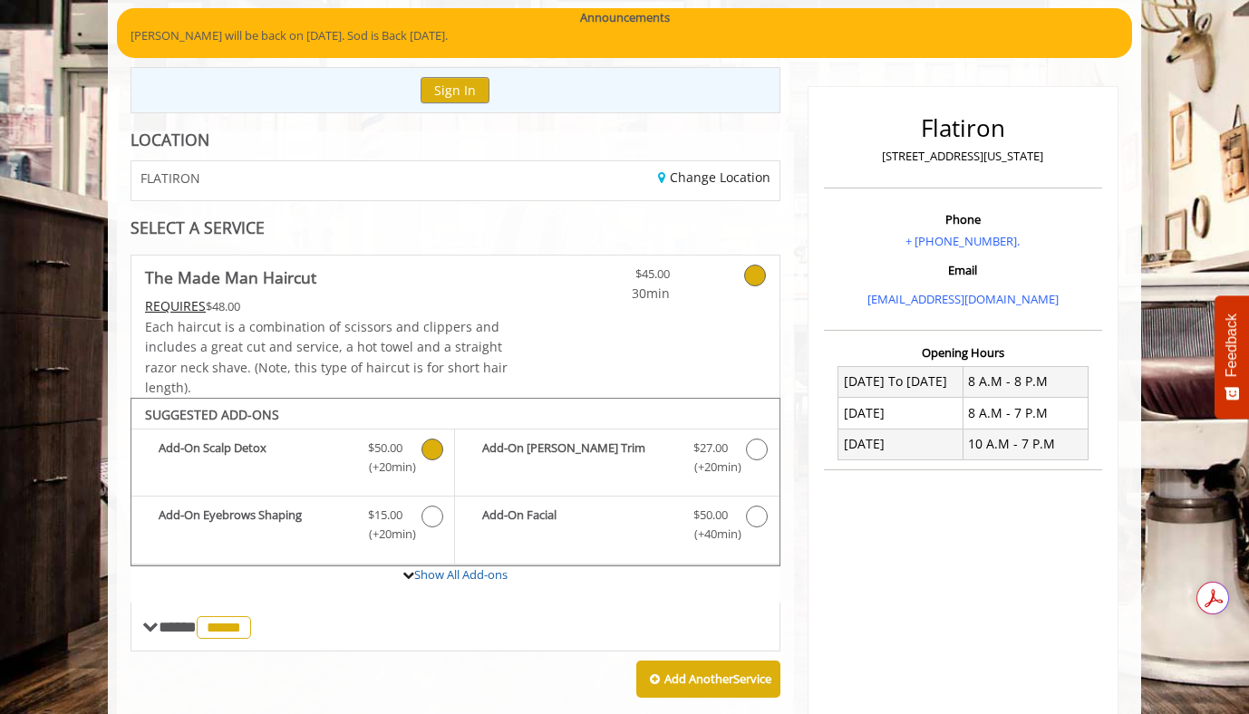
scroll to position [180, 0]
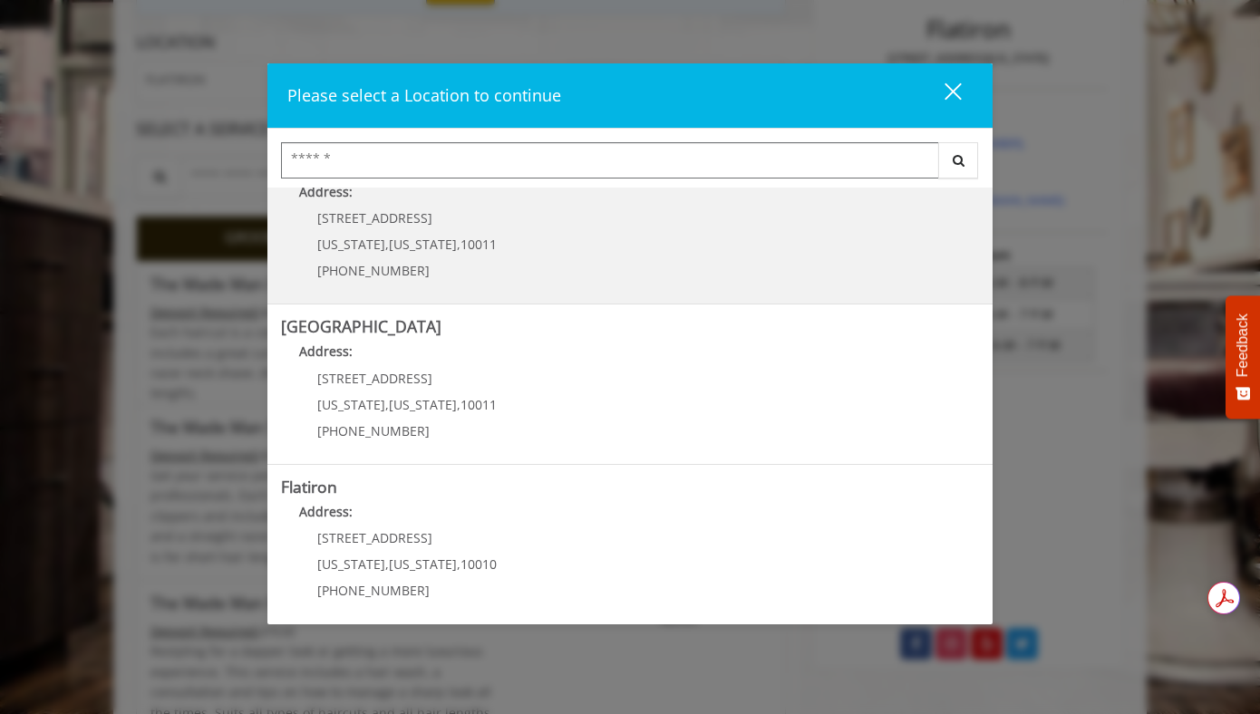
scroll to position [143, 0]
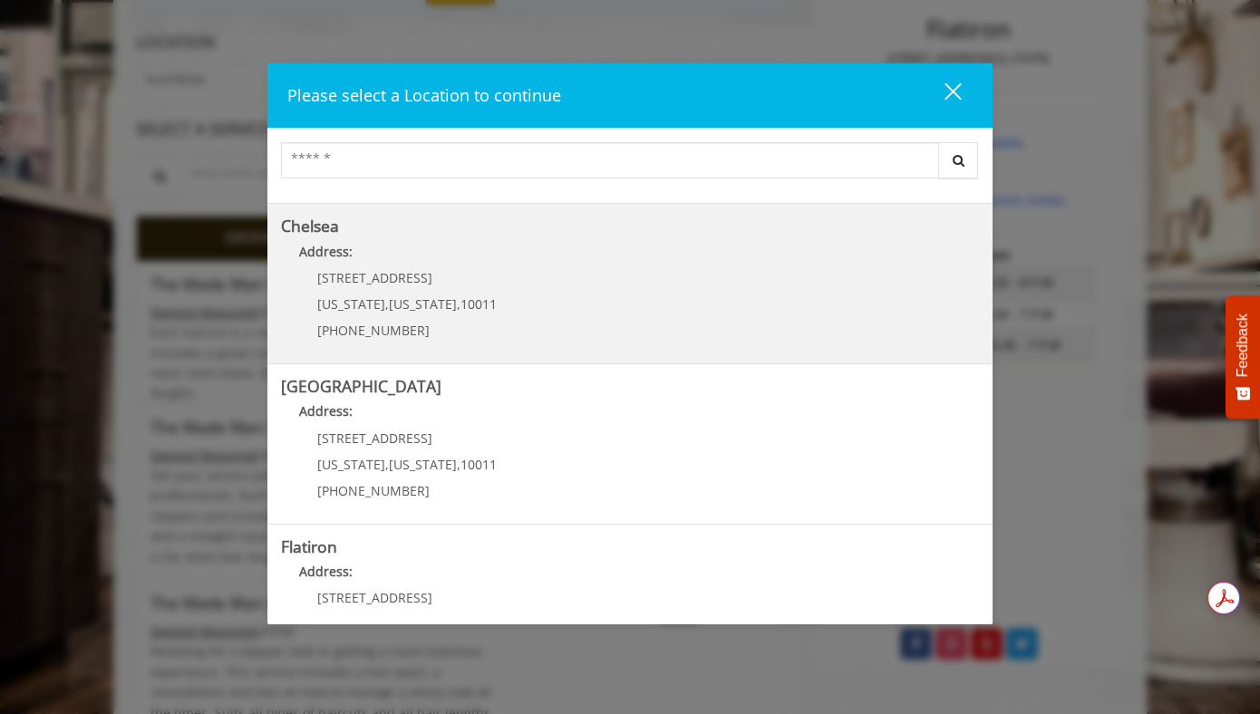
click at [417, 303] on span "[US_STATE]" at bounding box center [423, 304] width 68 height 17
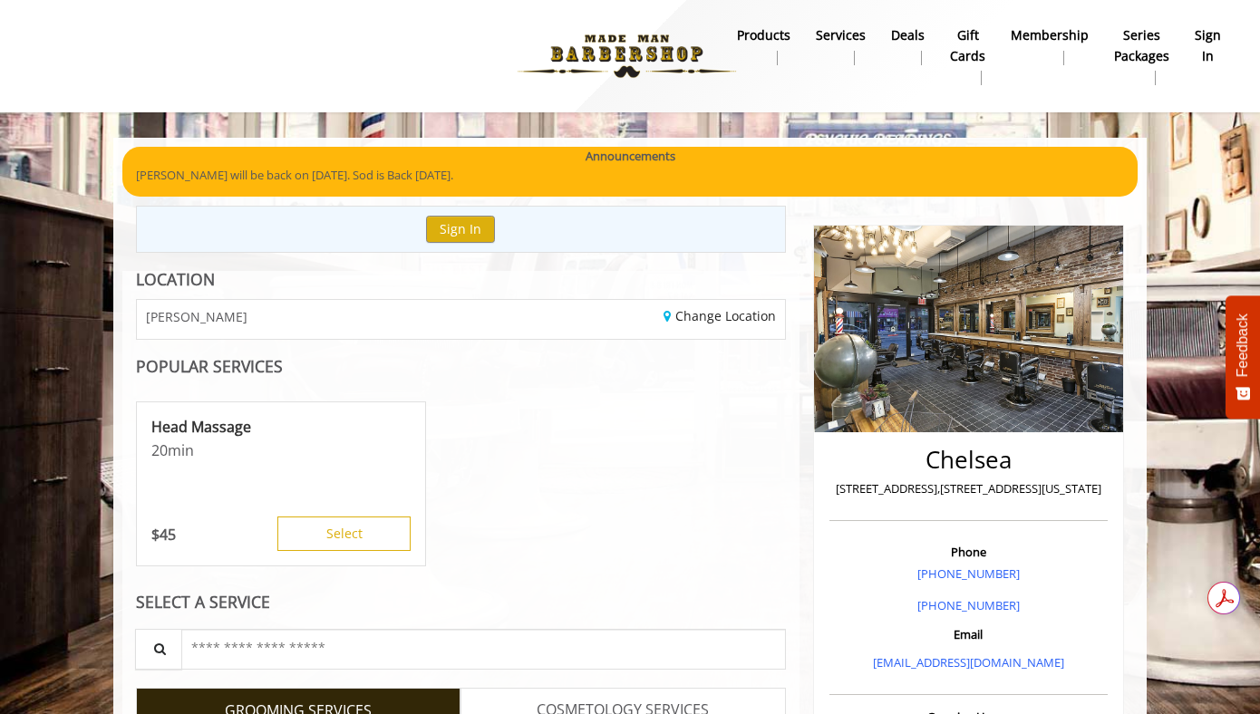
scroll to position [238, 0]
